Goal: Find specific page/section: Find specific page/section

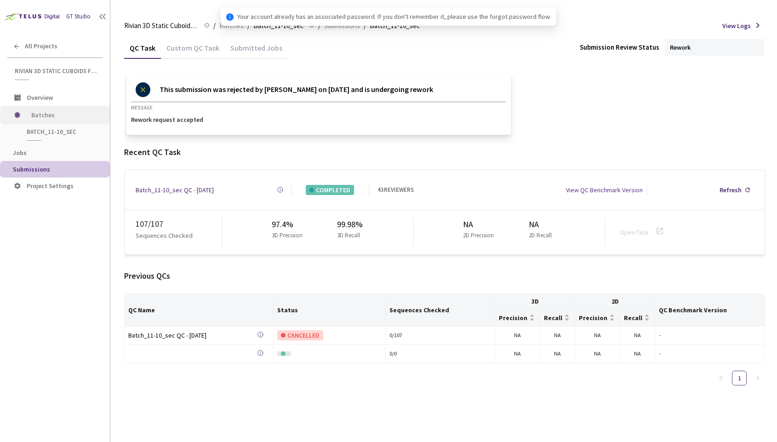
click at [61, 120] on span "Batches" at bounding box center [62, 115] width 63 height 18
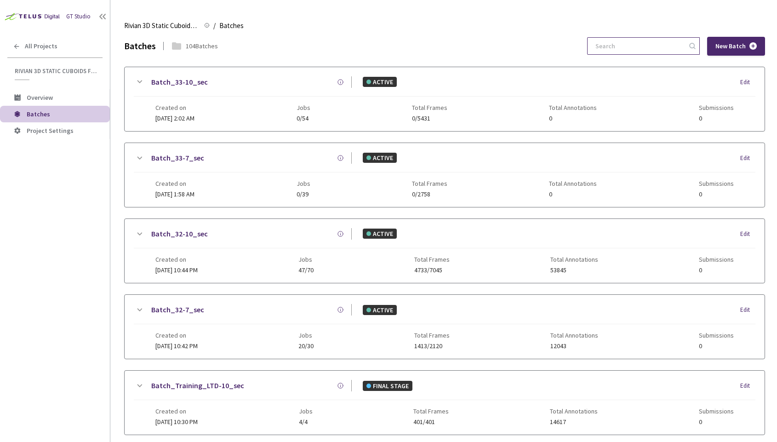
click at [625, 51] on input at bounding box center [639, 46] width 98 height 17
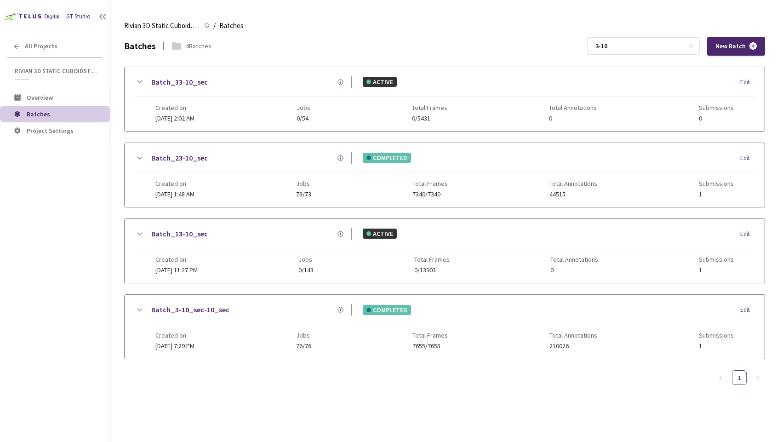
type input "3-10"
click at [247, 310] on div "Batch_3-10_sec-10_sec" at bounding box center [248, 309] width 207 height 11
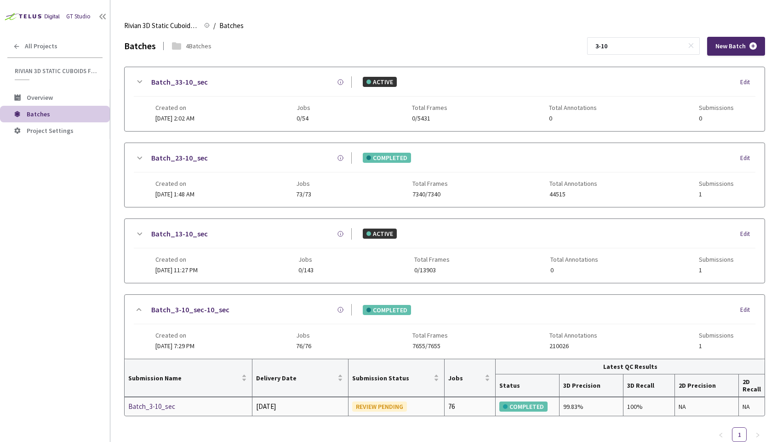
click at [155, 407] on div "Batch_3-10_sec" at bounding box center [176, 406] width 97 height 11
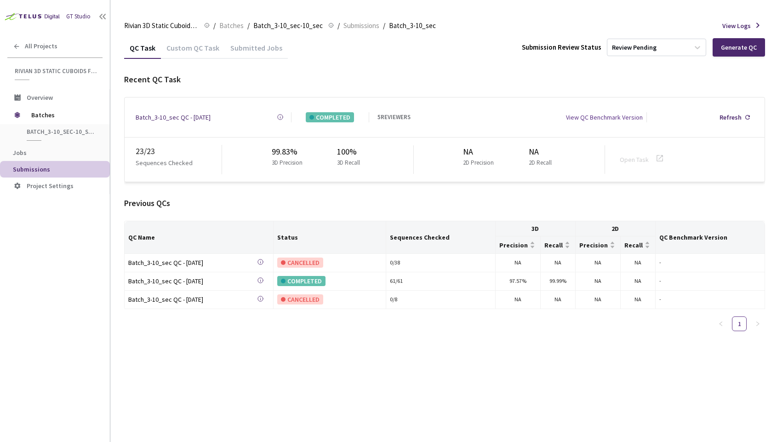
click at [191, 51] on div "Custom QC Task" at bounding box center [193, 51] width 64 height 16
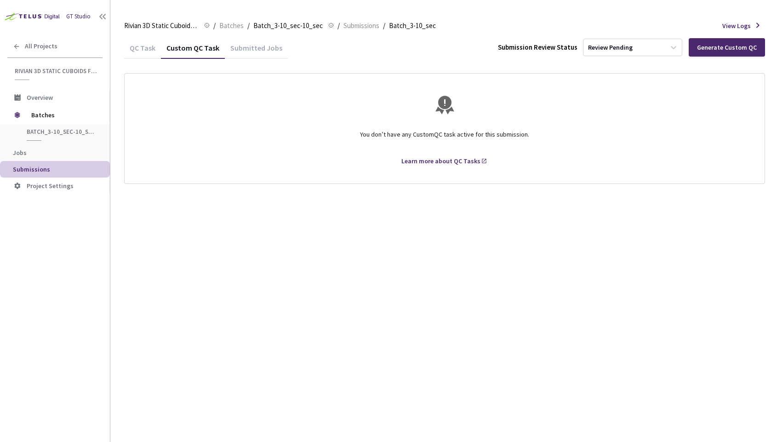
click at [125, 34] on div "Rivian 3D Static Cuboids fixed[2024-25] Rivian 3D Static Cuboids fixed[2024-25]…" at bounding box center [444, 26] width 641 height 22
click at [127, 40] on div "QC Task" at bounding box center [142, 47] width 37 height 20
